Goal: Book appointment/travel/reservation

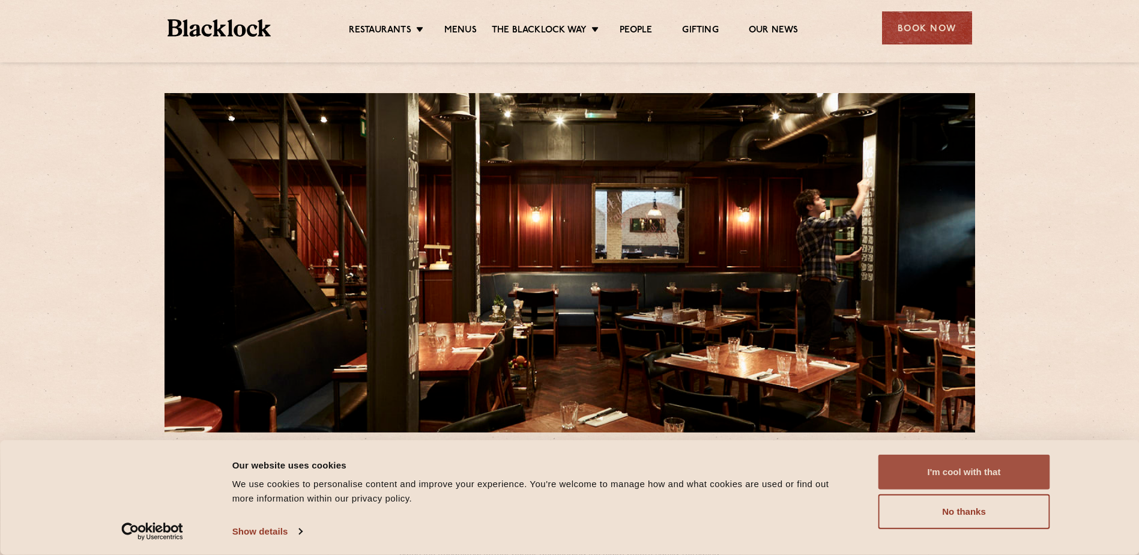
click at [949, 457] on button "I'm cool with that" at bounding box center [964, 471] width 172 height 35
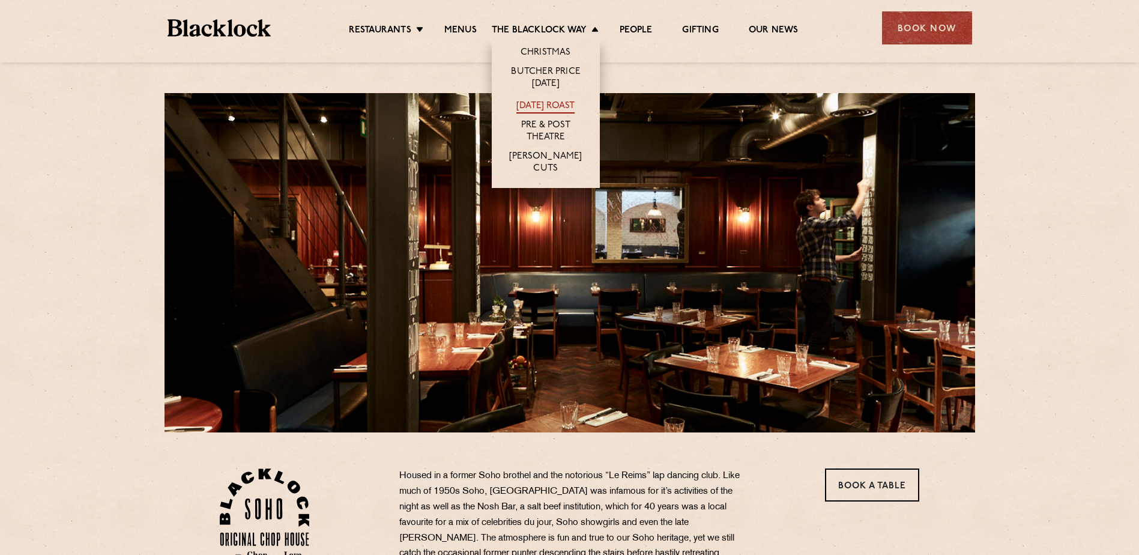
click at [544, 104] on link "[DATE] Roast" at bounding box center [545, 106] width 58 height 13
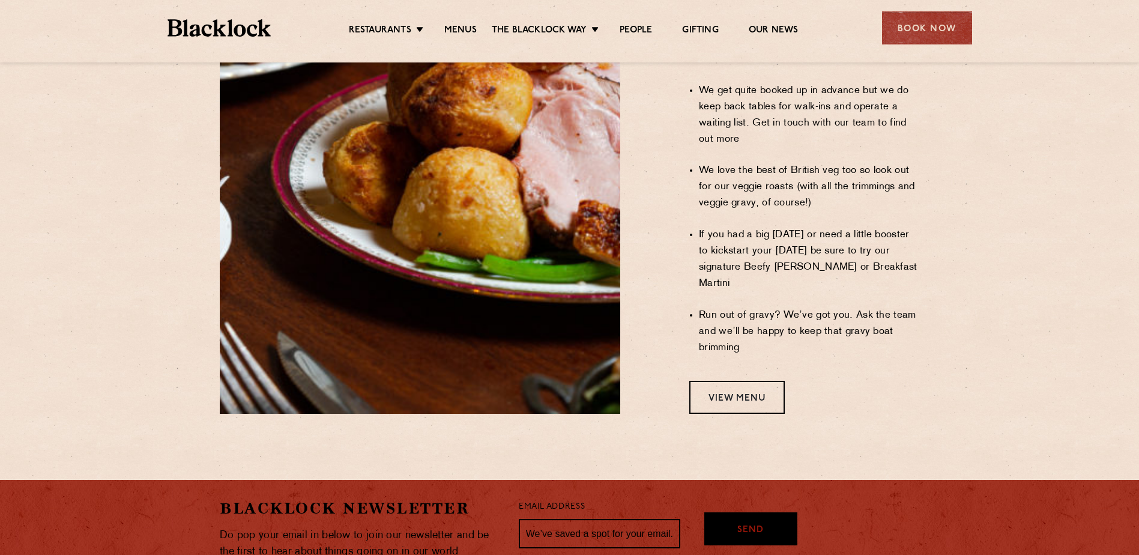
scroll to position [973, 0]
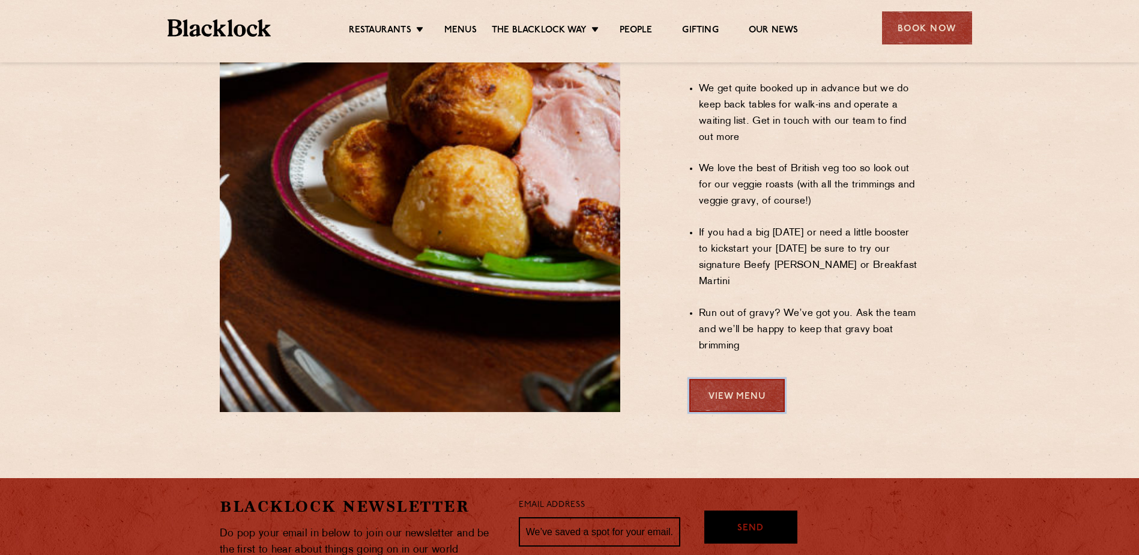
click at [748, 379] on link "View Menu" at bounding box center [736, 395] width 95 height 33
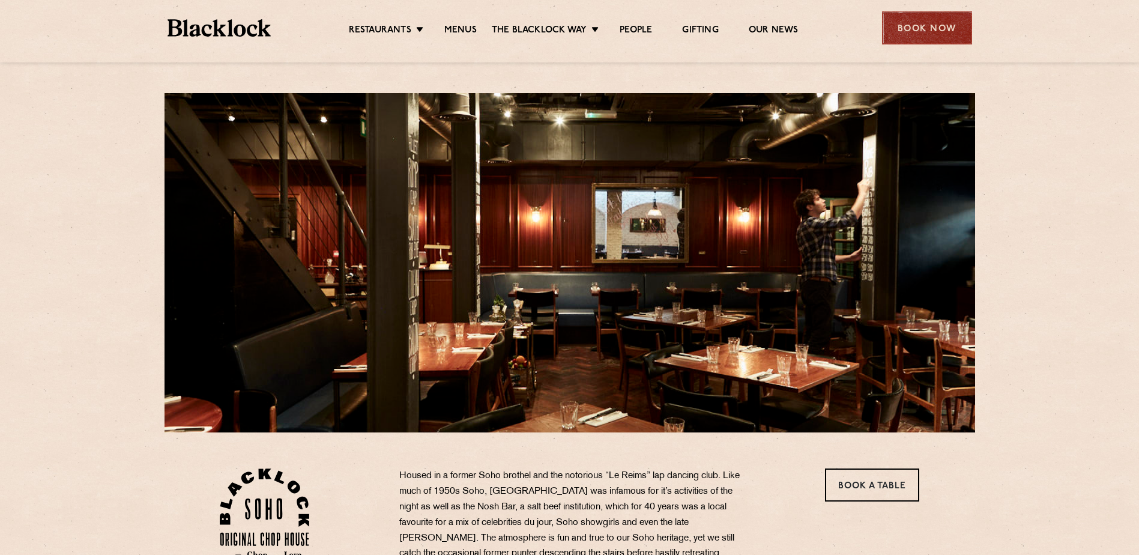
click at [914, 30] on div "Book Now" at bounding box center [927, 27] width 90 height 33
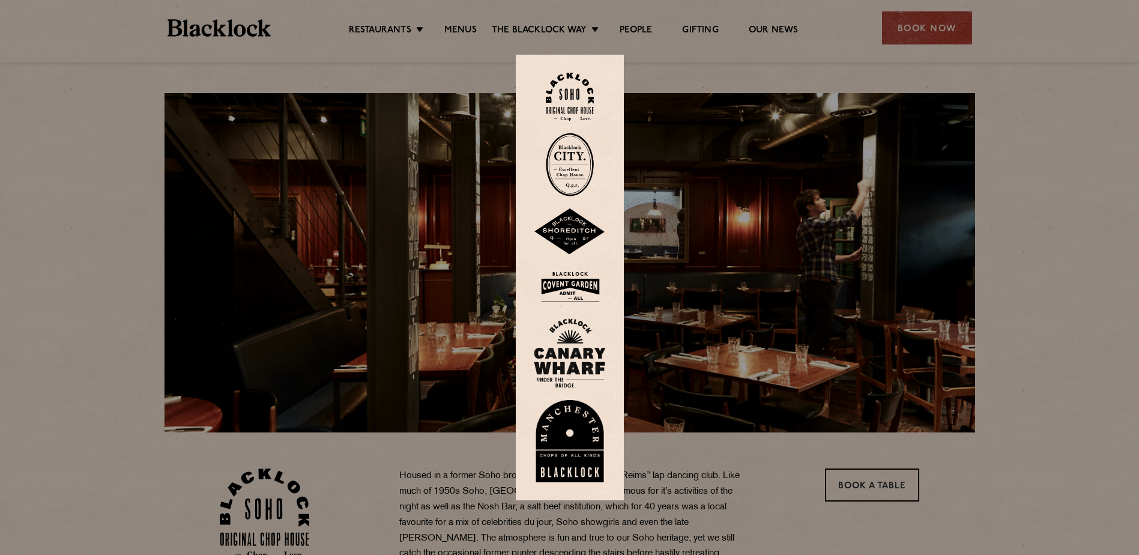
click at [576, 91] on img at bounding box center [570, 97] width 48 height 49
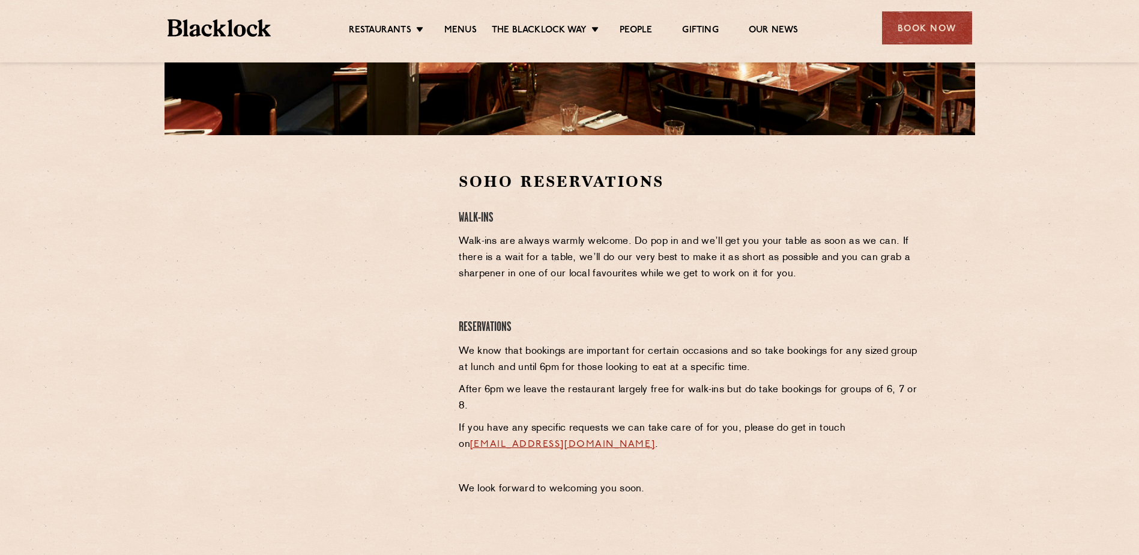
scroll to position [321, 0]
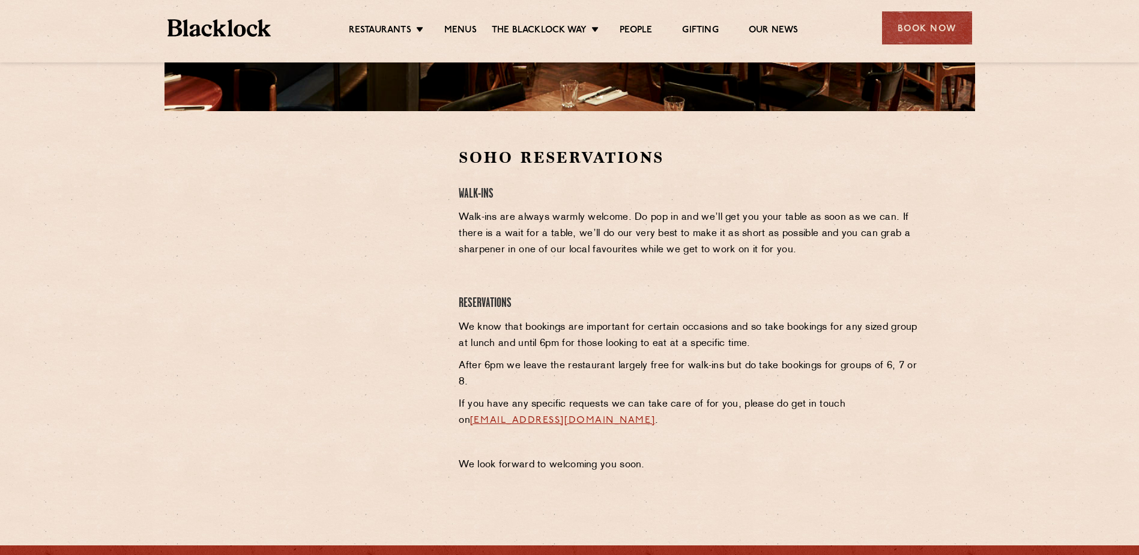
click at [486, 181] on div "Soho Reservations Walk-Ins Walk-ins are always warmly welcome. Do pop in and we…" at bounding box center [689, 313] width 478 height 332
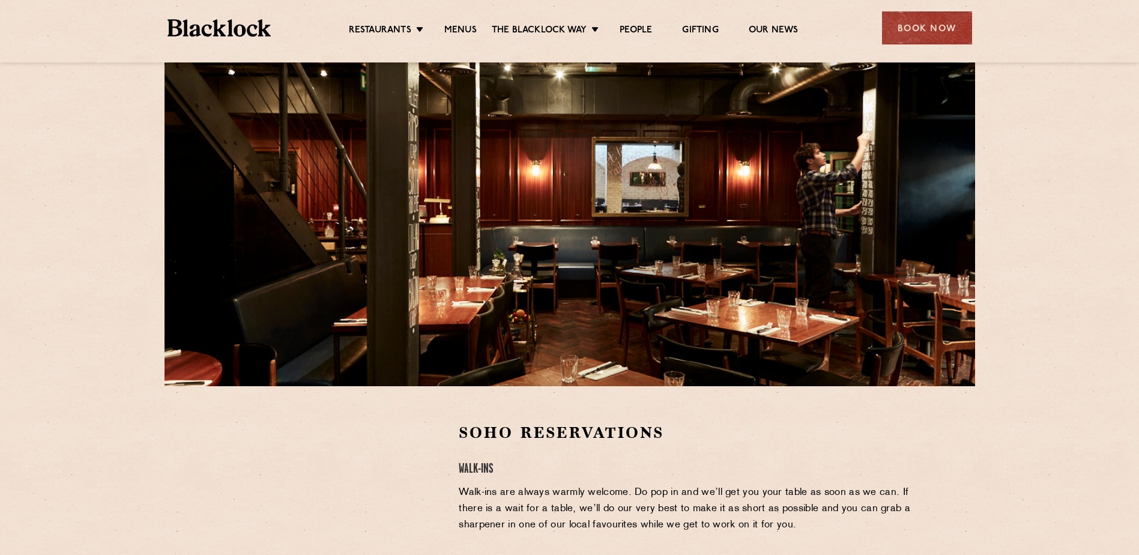
scroll to position [0, 0]
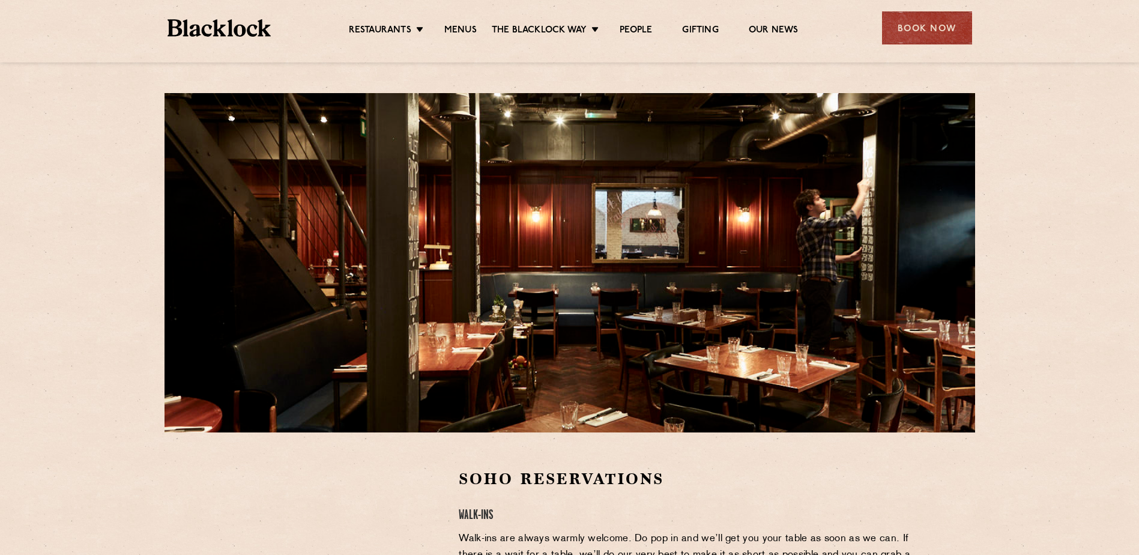
click at [123, 152] on div "Soho Reservations Walk-Ins Walk-ins are always warmly welcome. Do pop in and we…" at bounding box center [569, 418] width 1139 height 836
